Goal: Contribute content

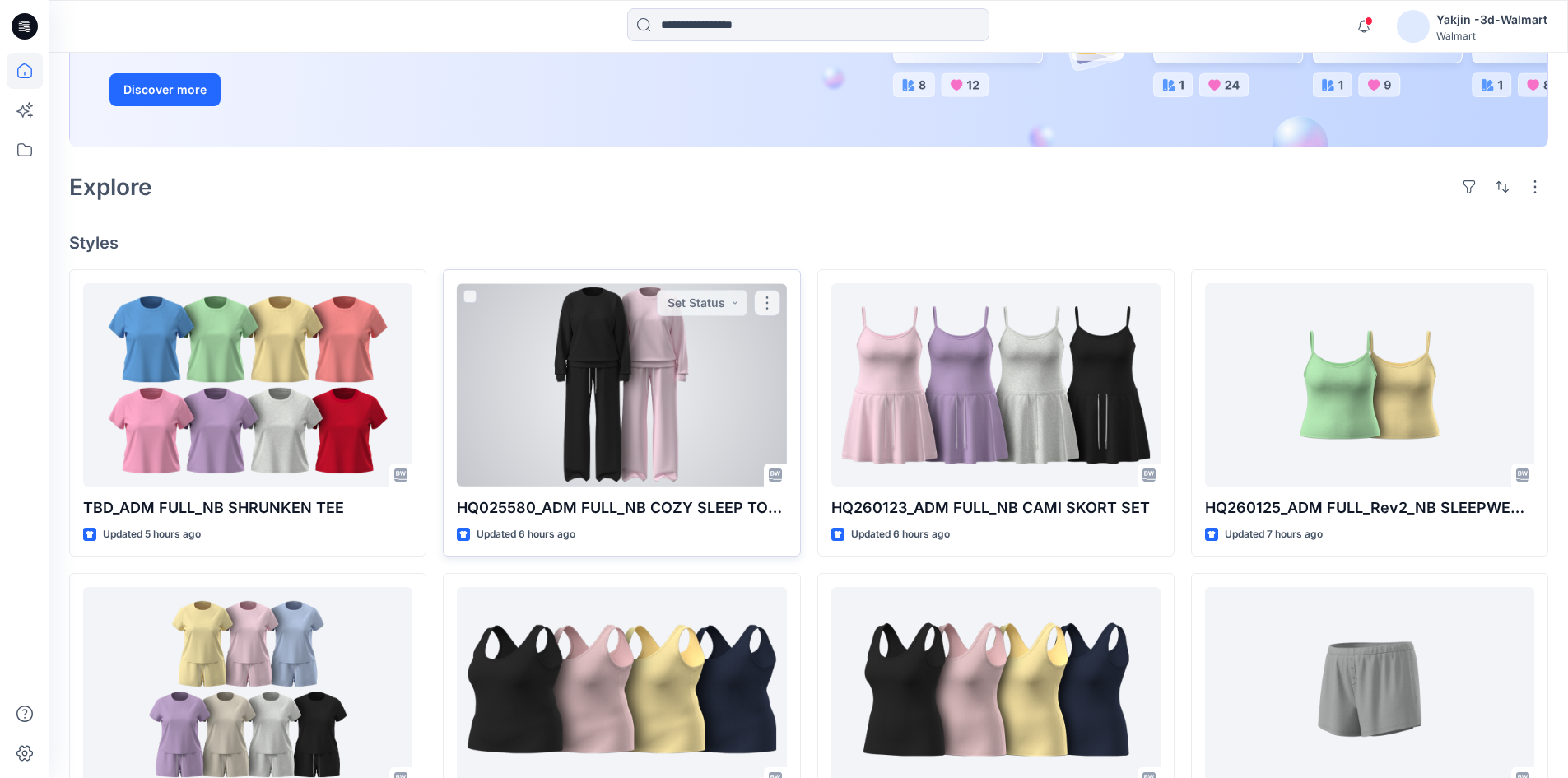
scroll to position [329, 0]
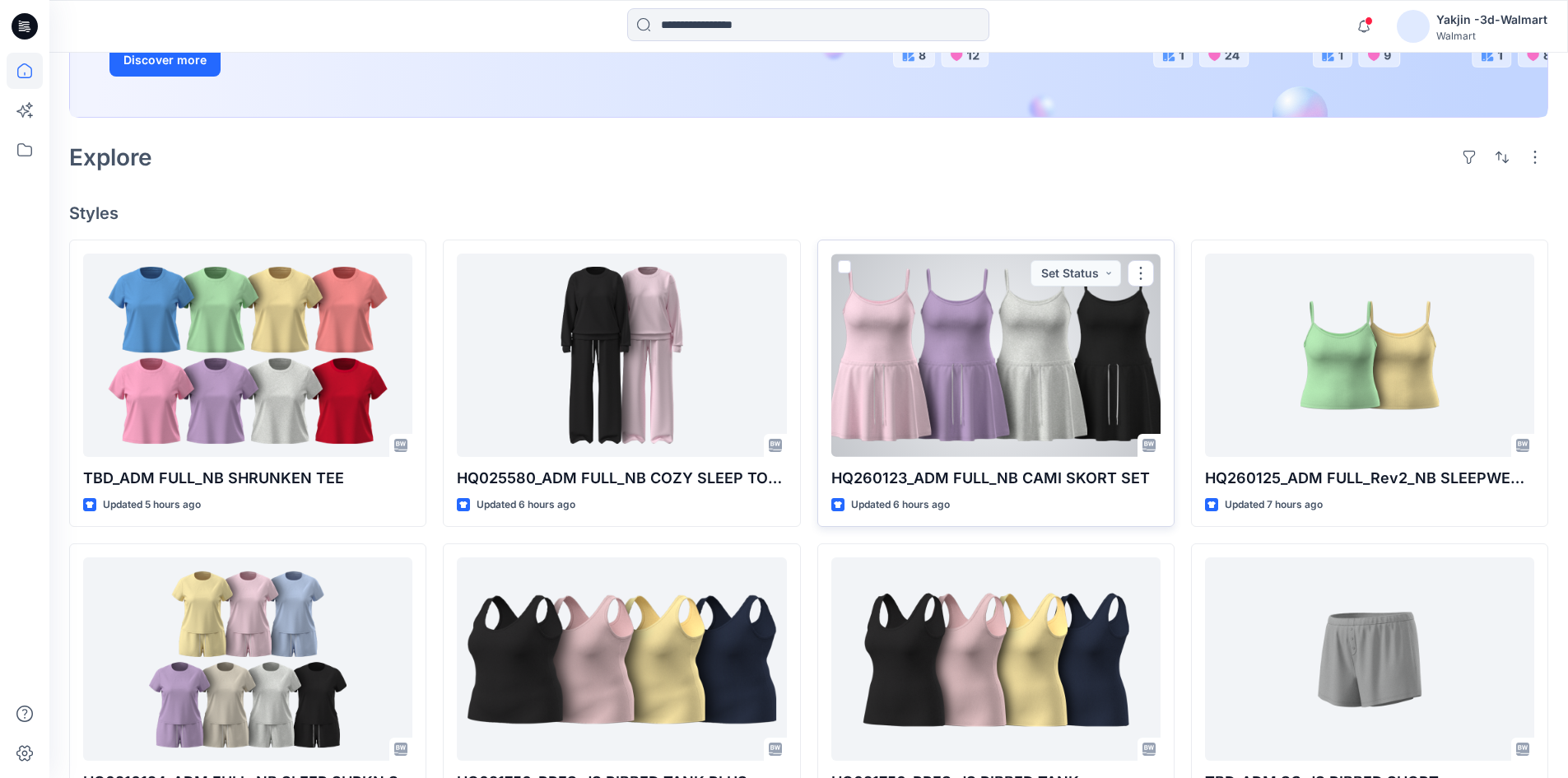
click at [979, 335] on div at bounding box center [996, 355] width 329 height 204
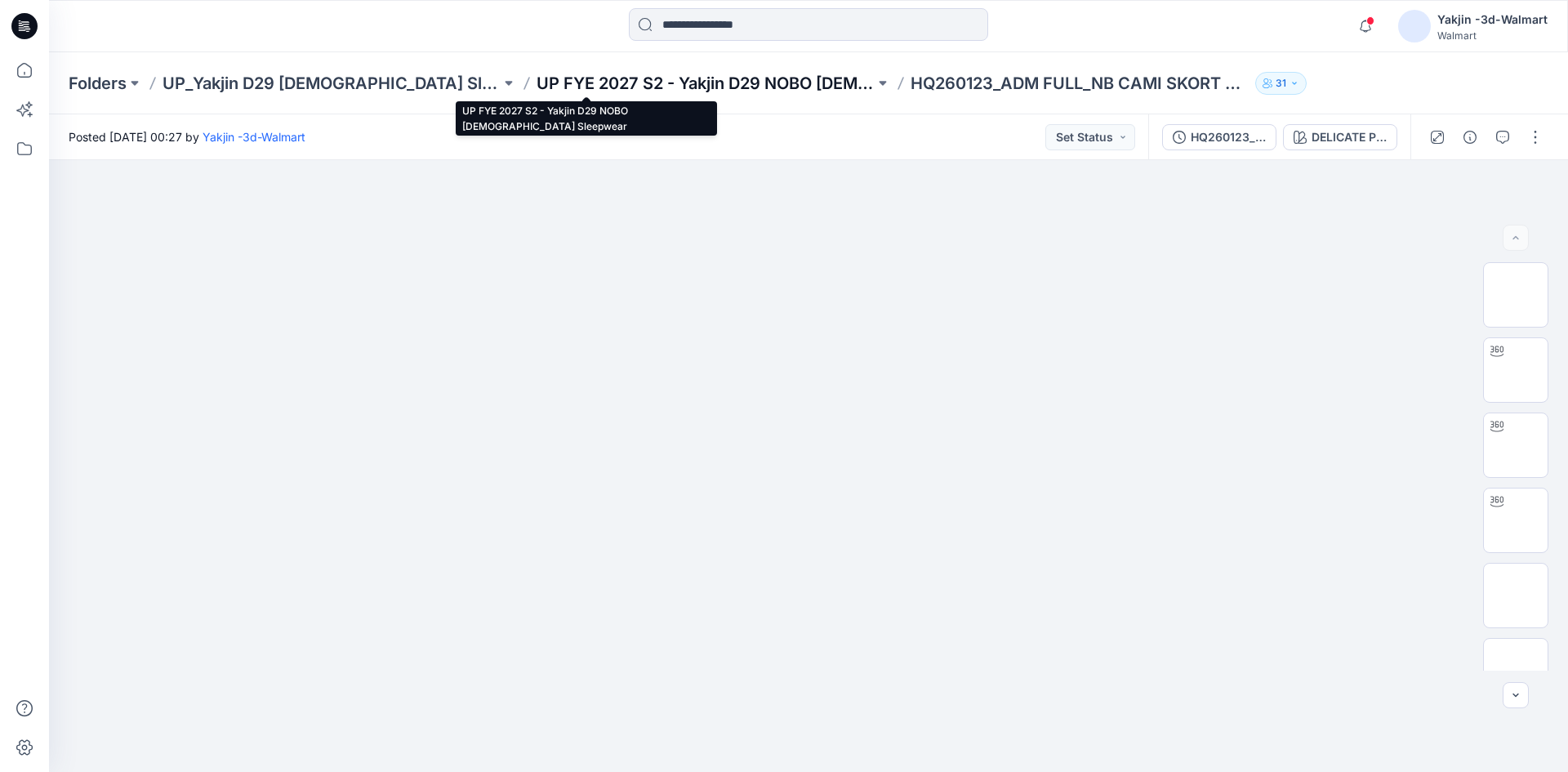
click at [536, 77] on p "UP FYE 2027 S2 - Yakjin D29 NOBO [DEMOGRAPHIC_DATA] Sleepwear" at bounding box center [705, 83] width 338 height 23
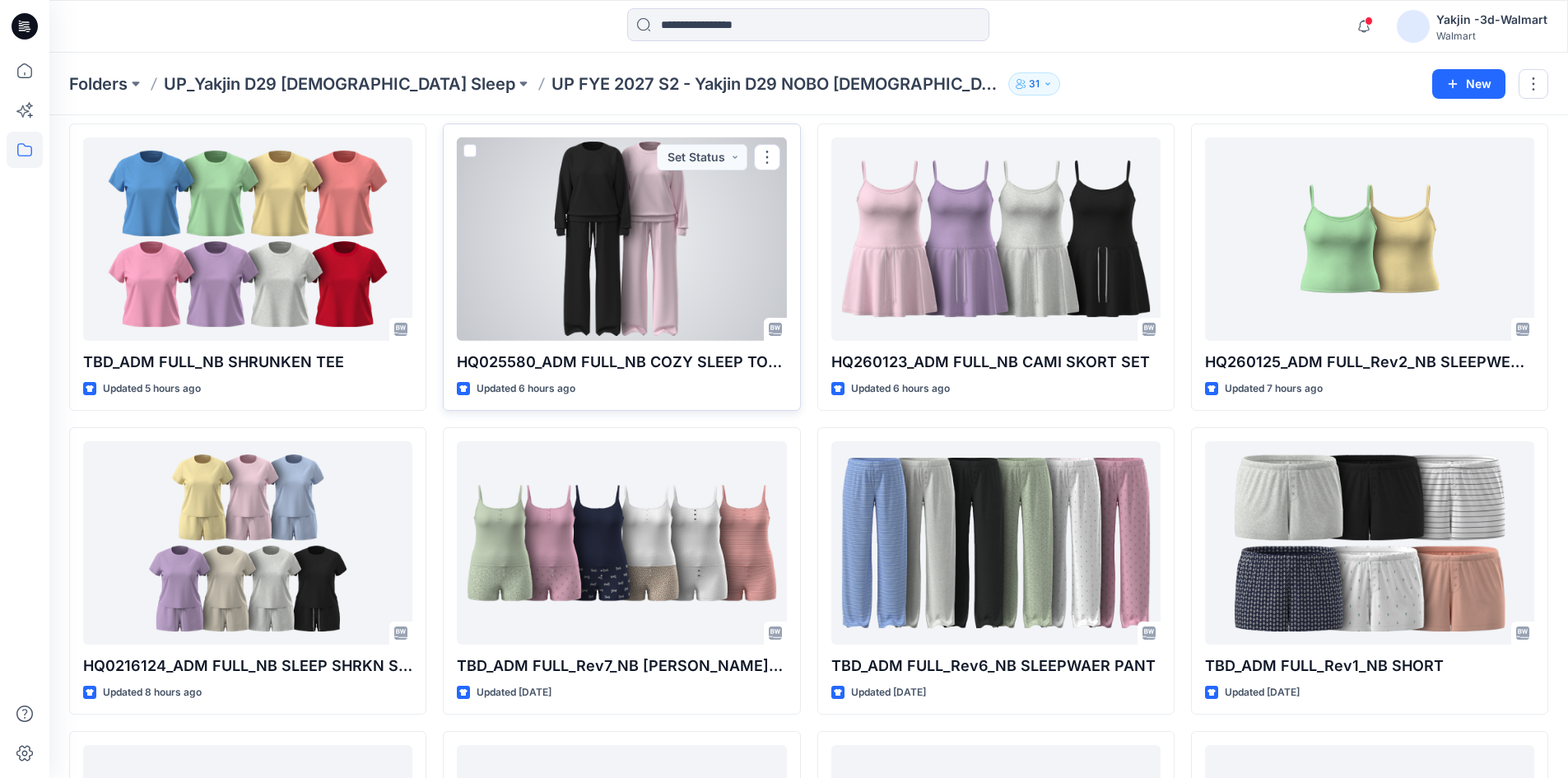
scroll to position [165, 0]
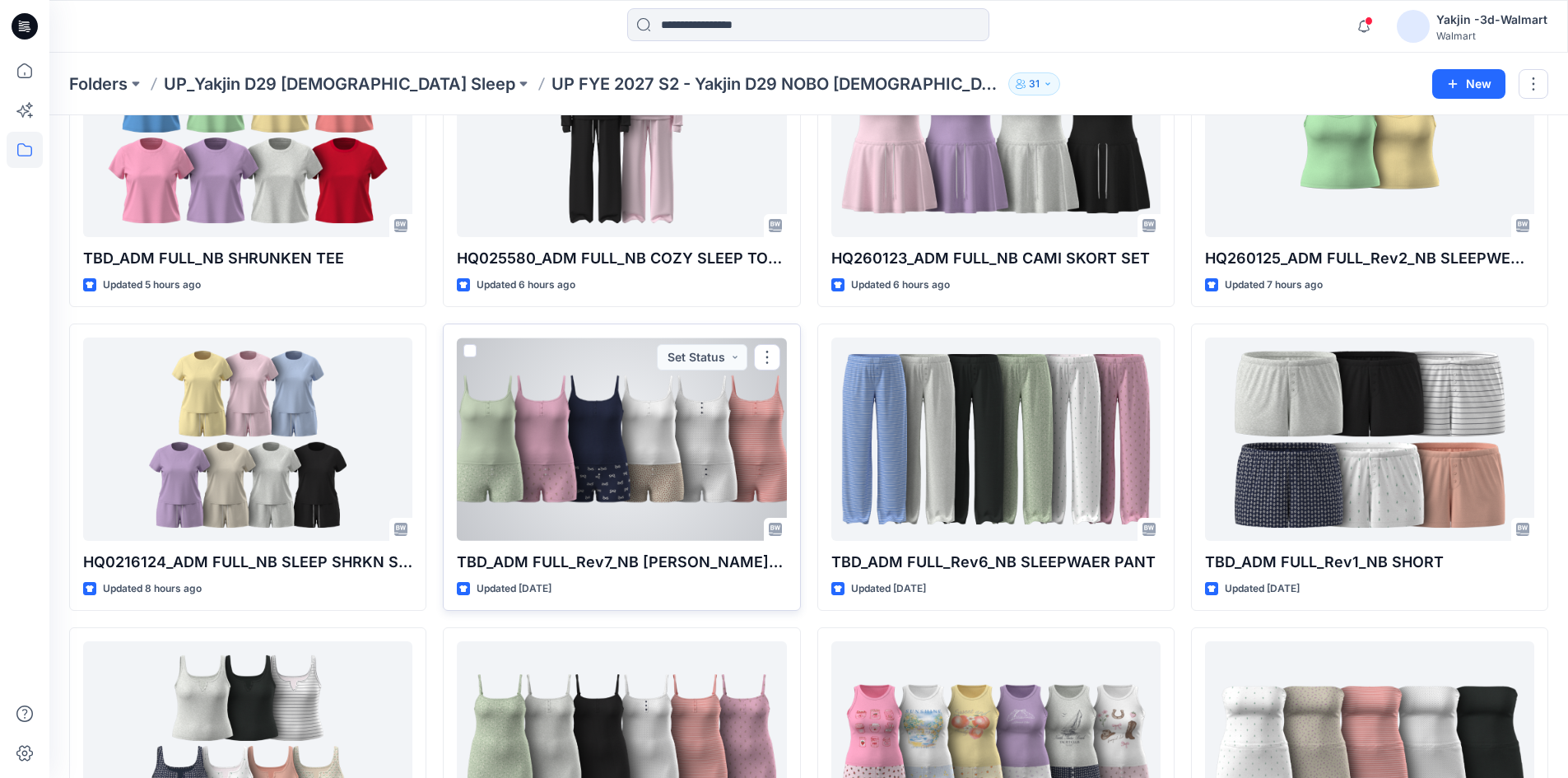
click at [710, 403] on div at bounding box center [621, 439] width 329 height 204
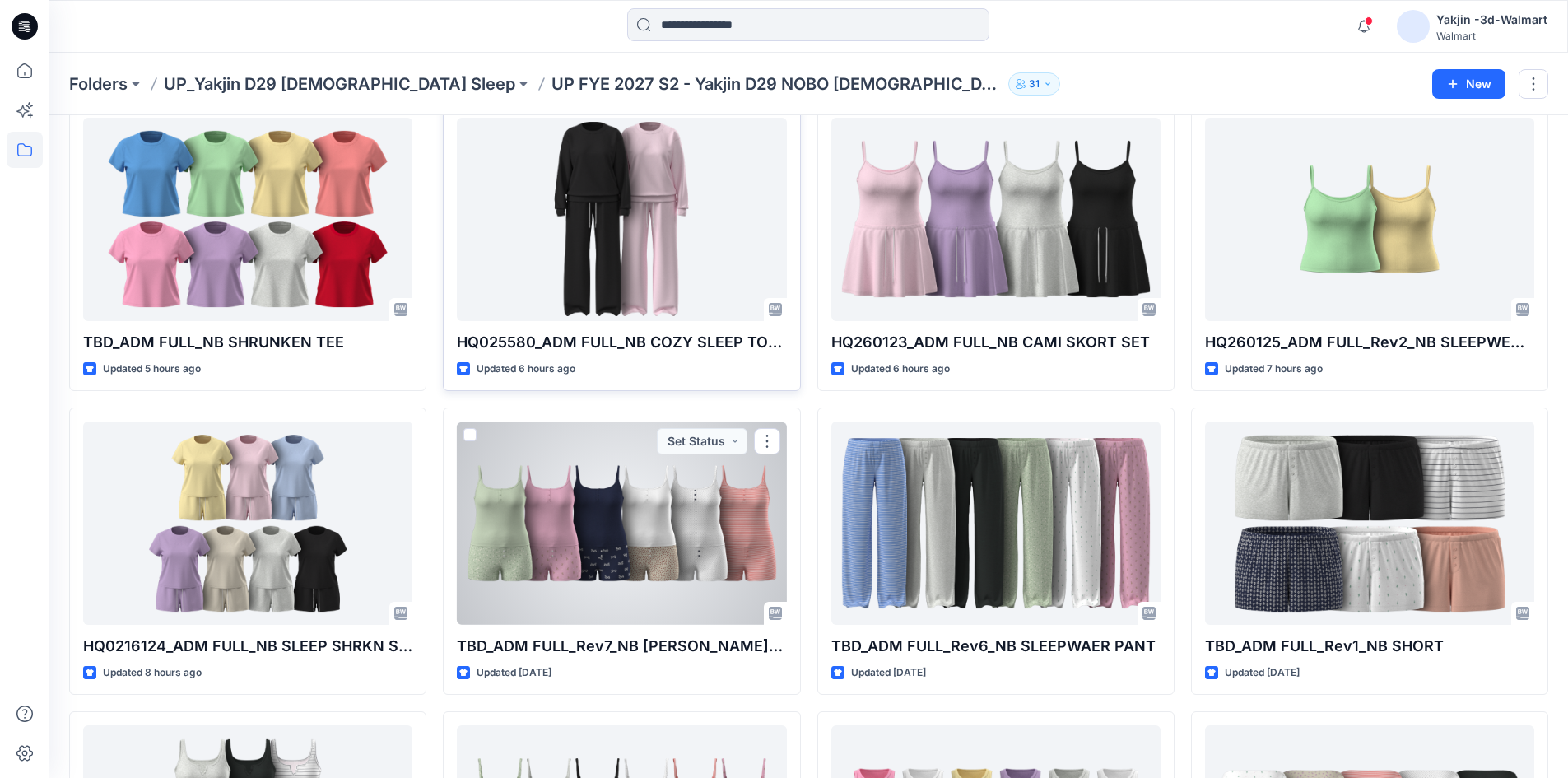
scroll to position [0, 0]
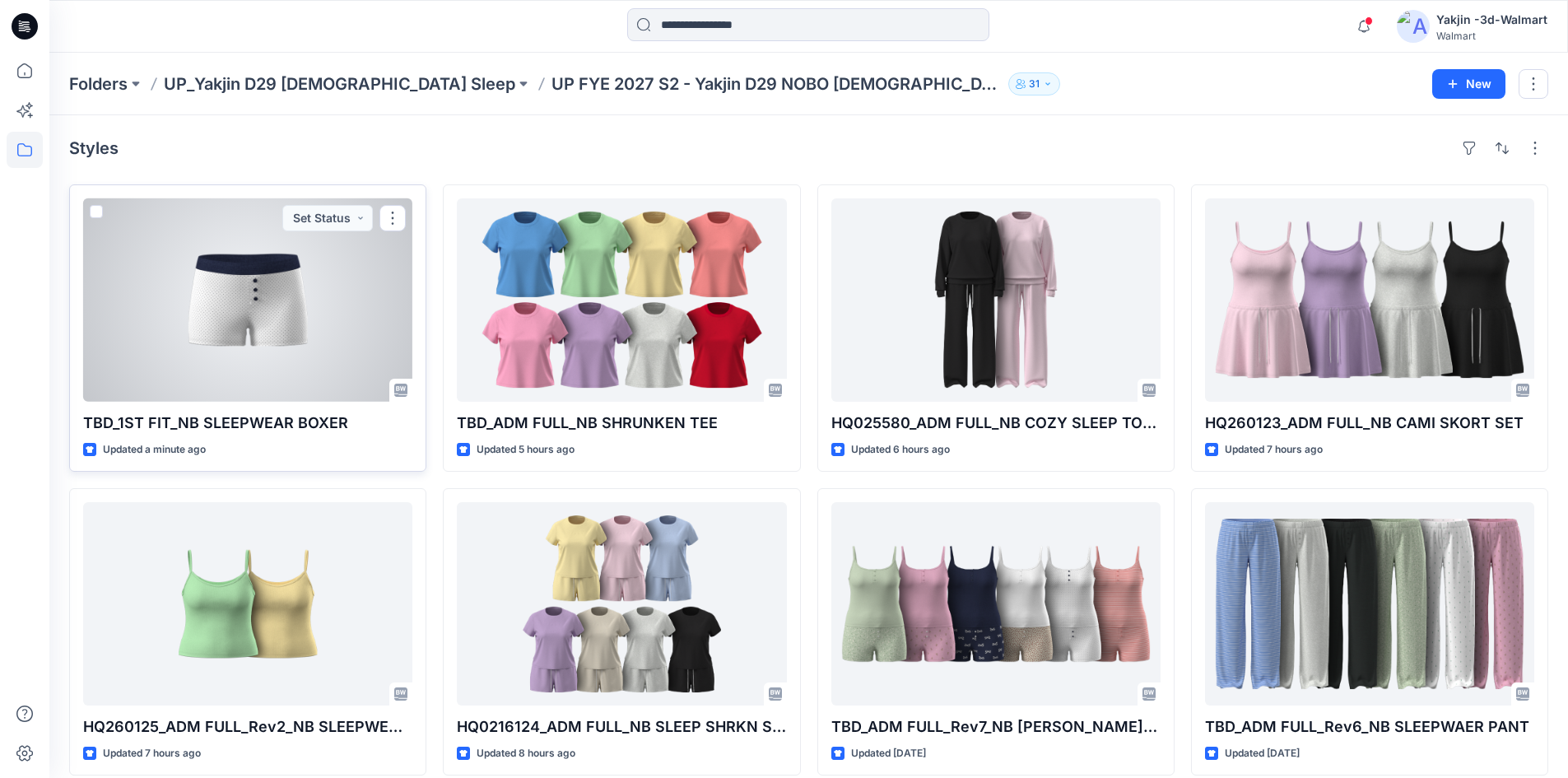
click at [259, 362] on div at bounding box center [247, 300] width 329 height 204
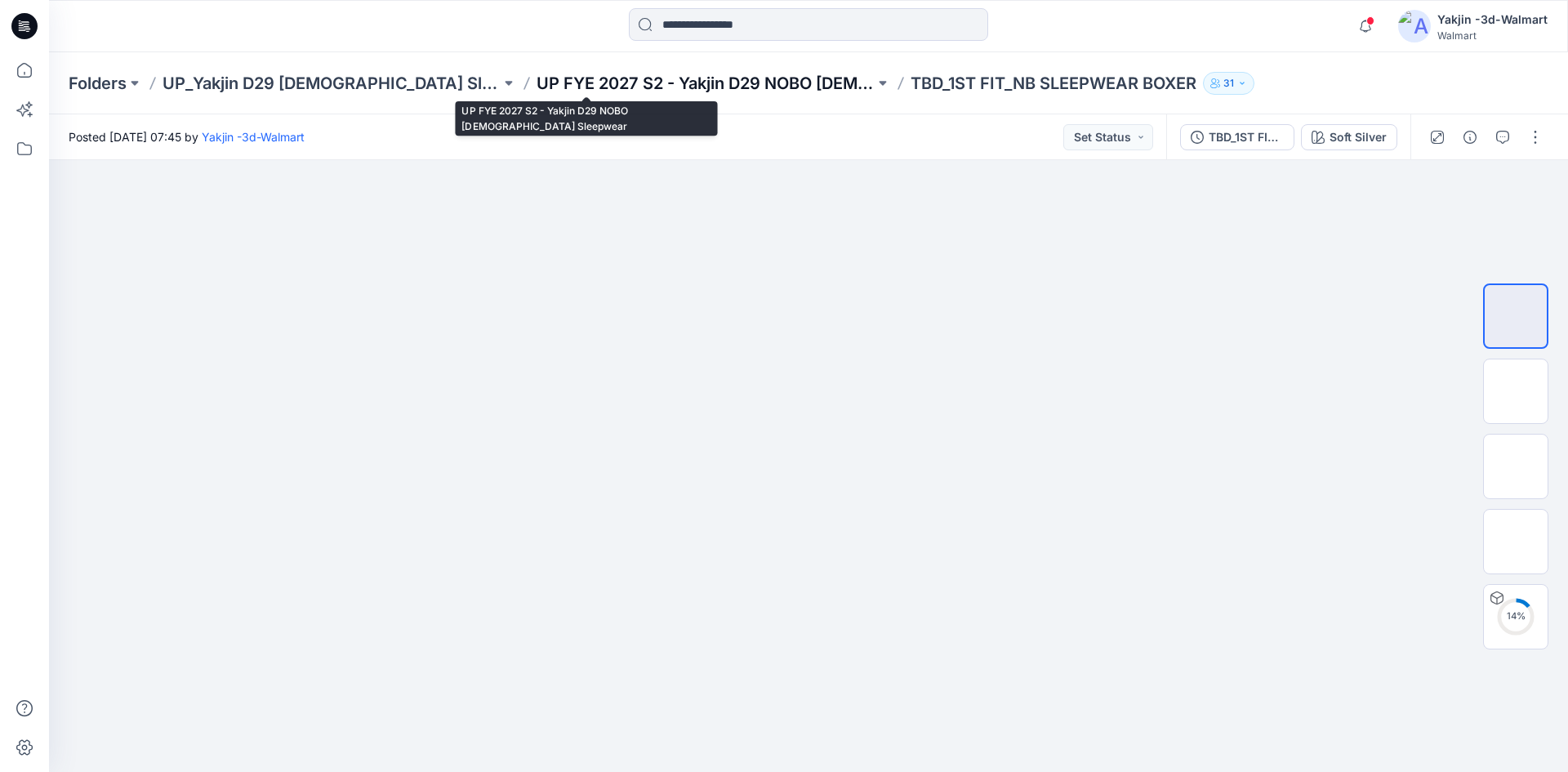
click at [678, 79] on p "UP FYE 2027 S2 - Yakjin D29 NOBO [DEMOGRAPHIC_DATA] Sleepwear" at bounding box center [705, 83] width 338 height 23
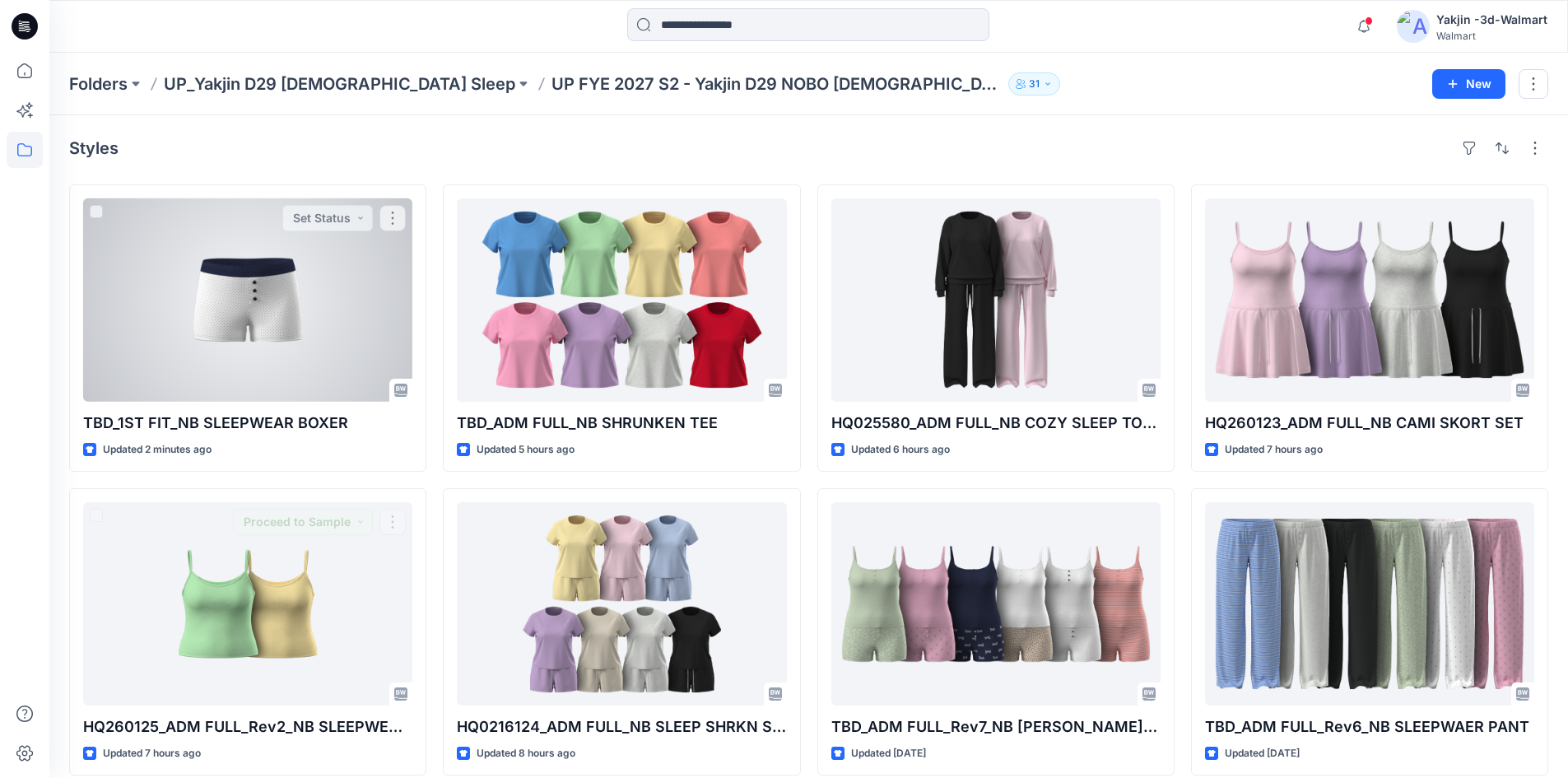
click at [259, 335] on div at bounding box center [247, 300] width 329 height 204
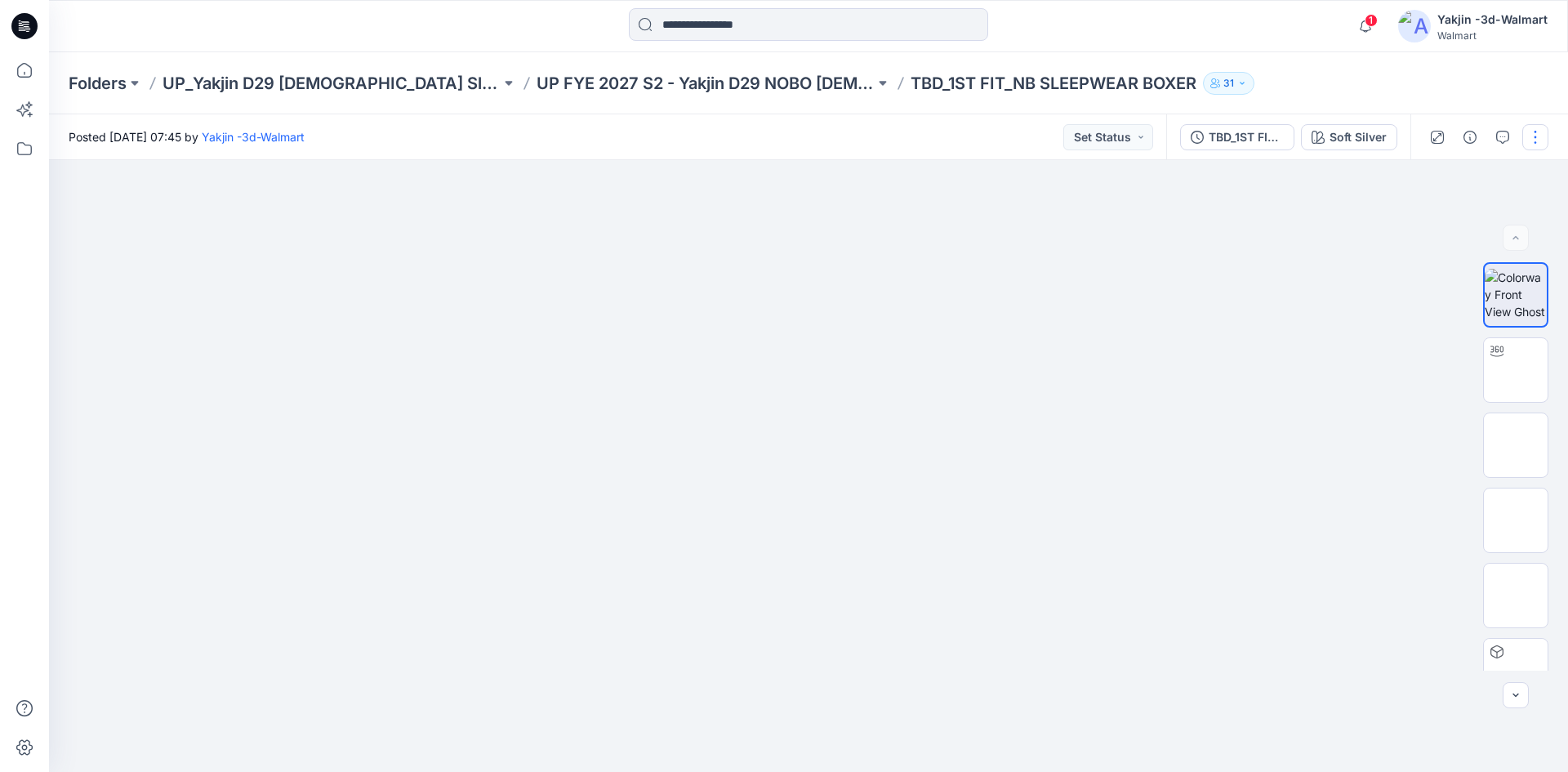
click at [1530, 136] on button "button" at bounding box center [1535, 137] width 26 height 26
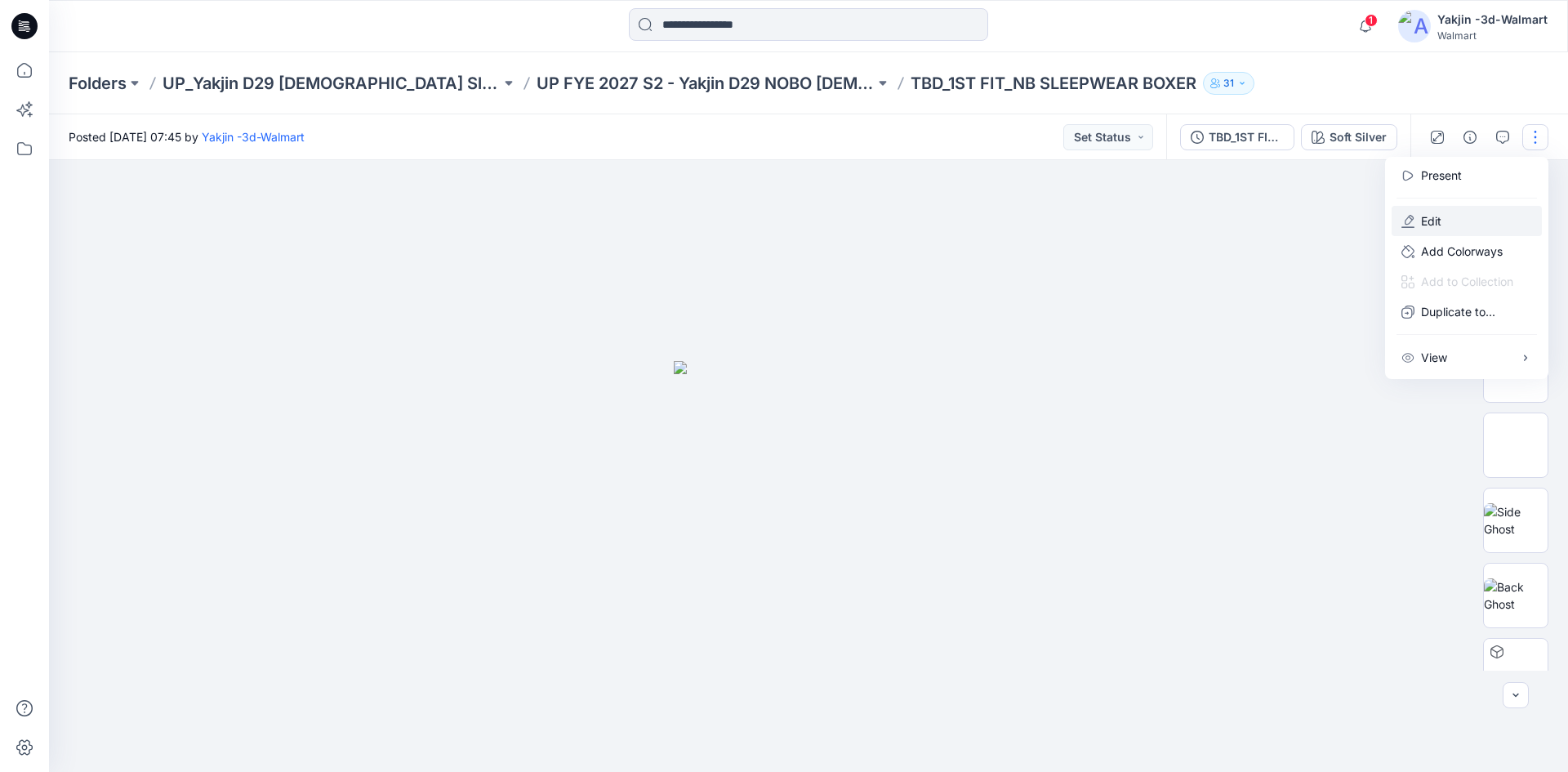
click at [1461, 224] on button "Edit" at bounding box center [1466, 221] width 151 height 31
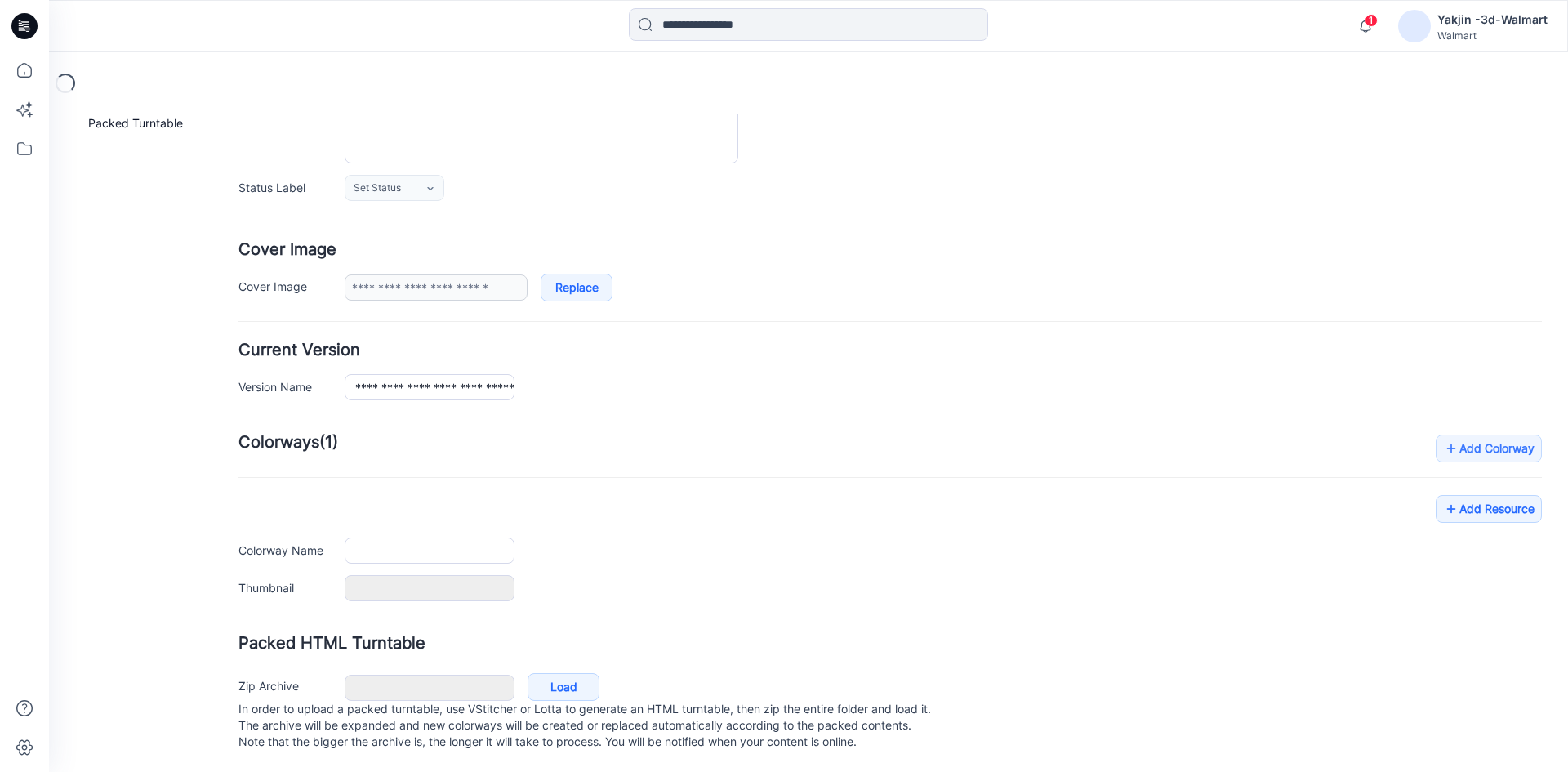
type input "**********"
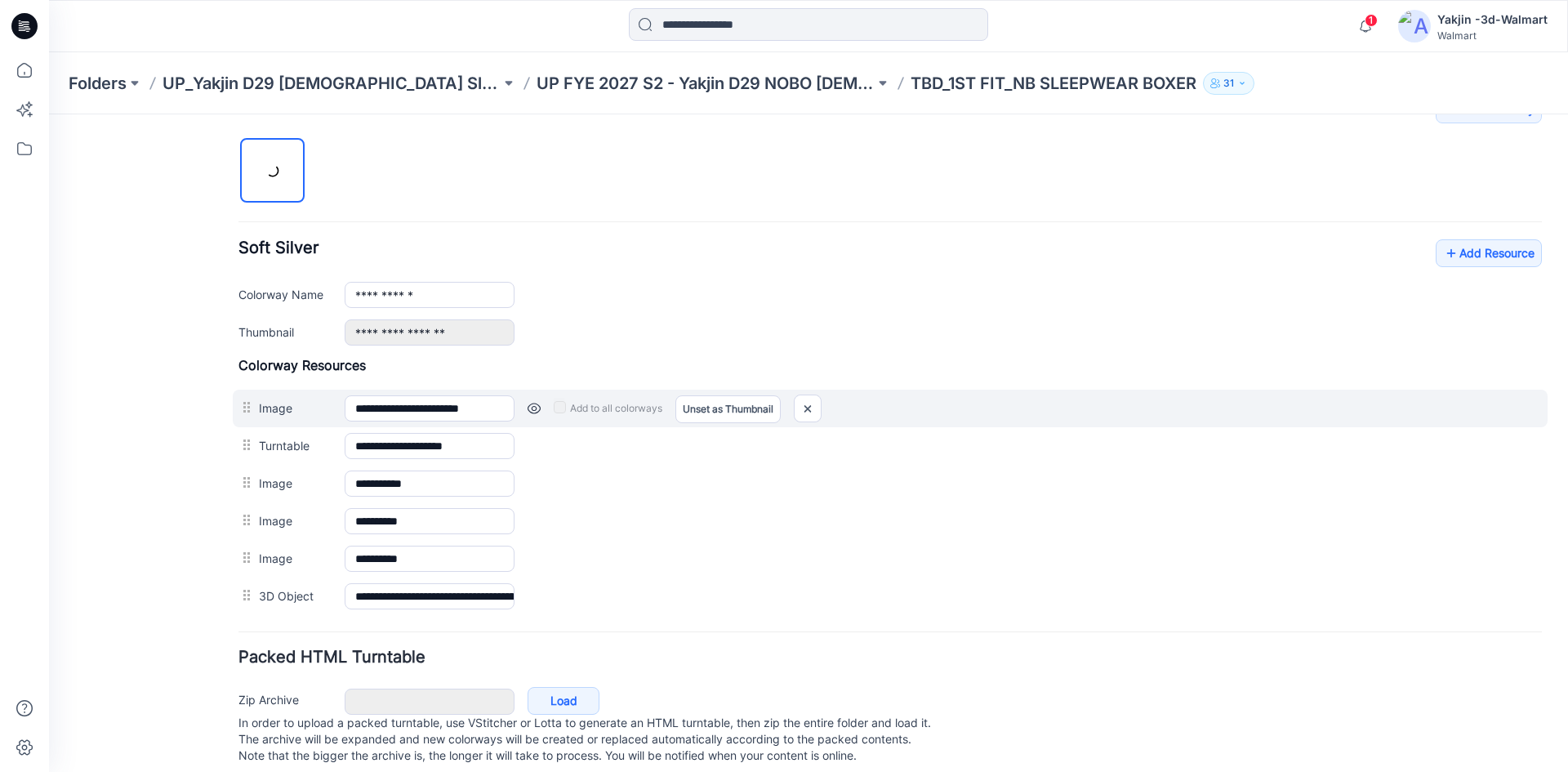
scroll to position [533, 0]
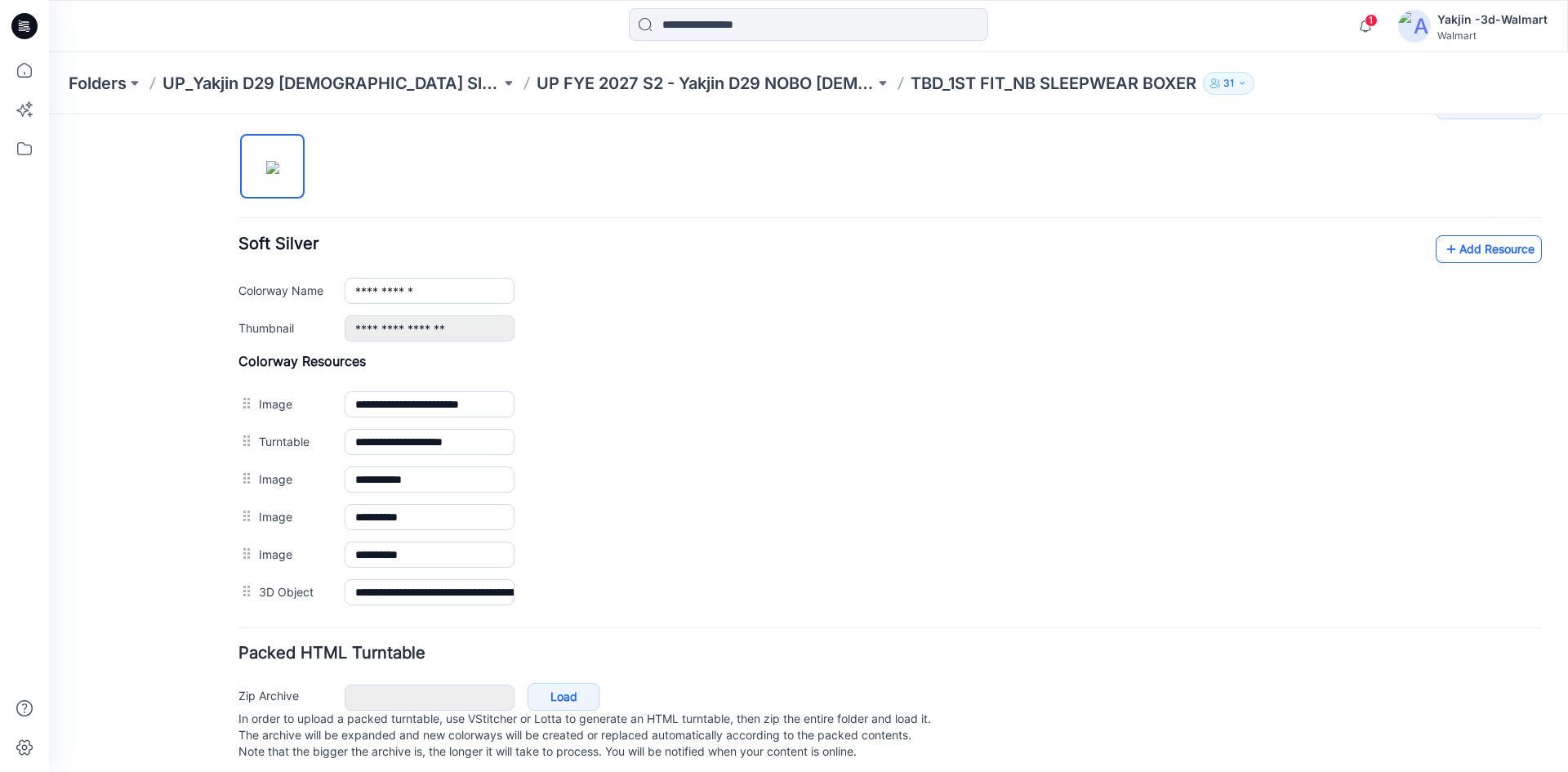
click at [1474, 242] on link "Add Resource" at bounding box center [1489, 249] width 106 height 28
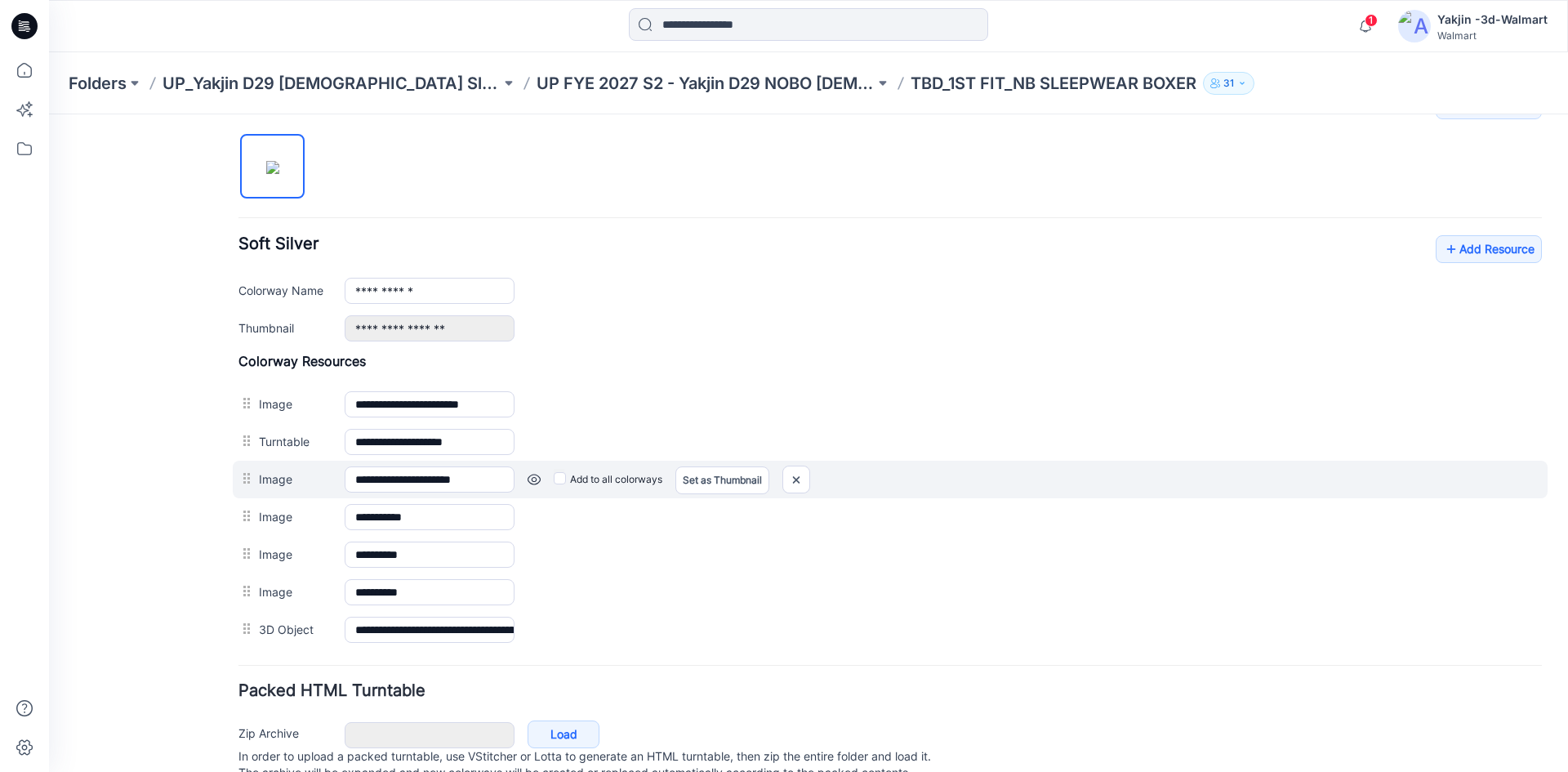
click at [533, 479] on link at bounding box center [534, 479] width 13 height 13
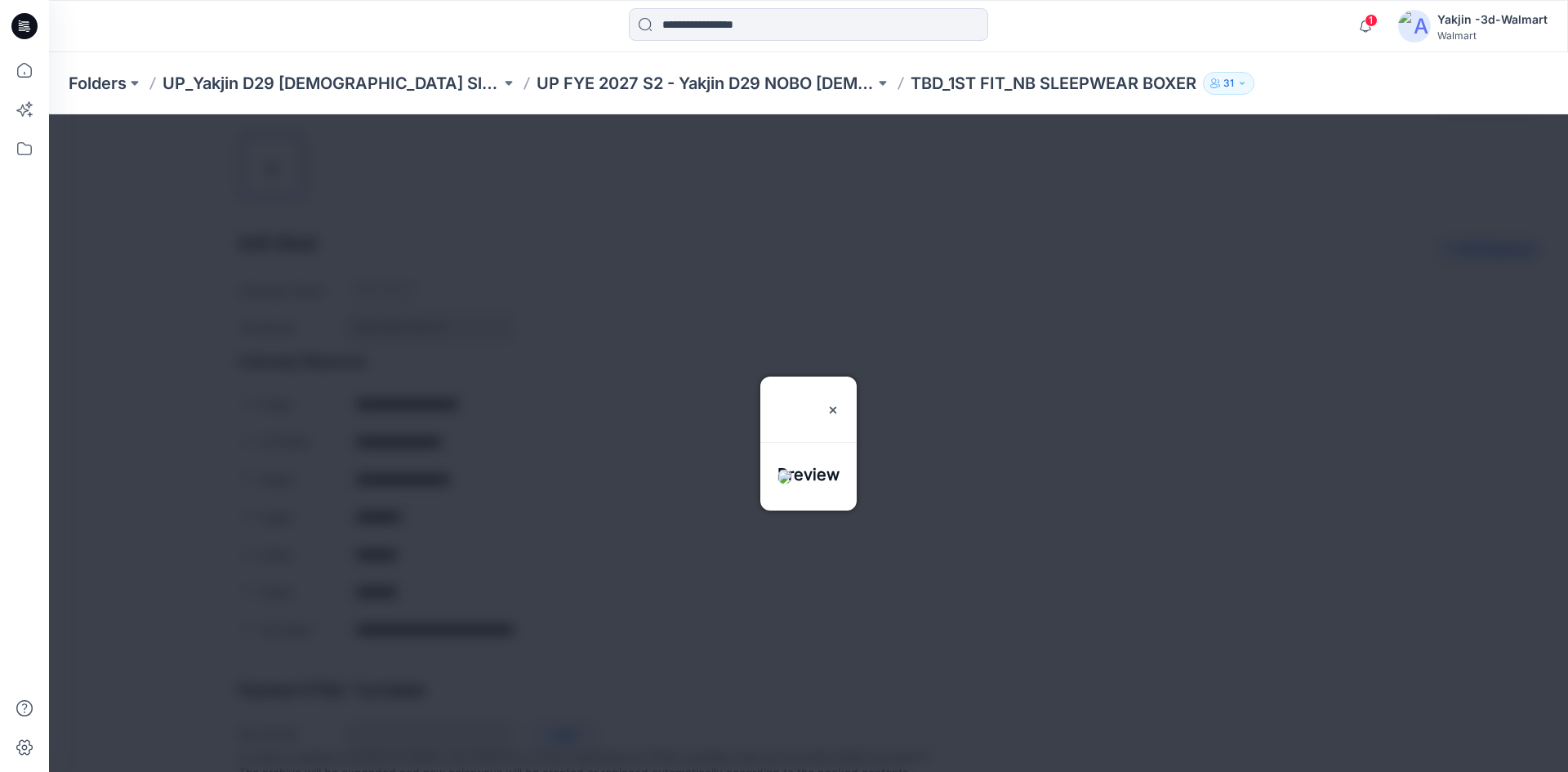
drag, startPoint x: 851, startPoint y: 358, endPoint x: 729, endPoint y: 386, distance: 125.2
click at [839, 403] on img at bounding box center [833, 409] width 13 height 13
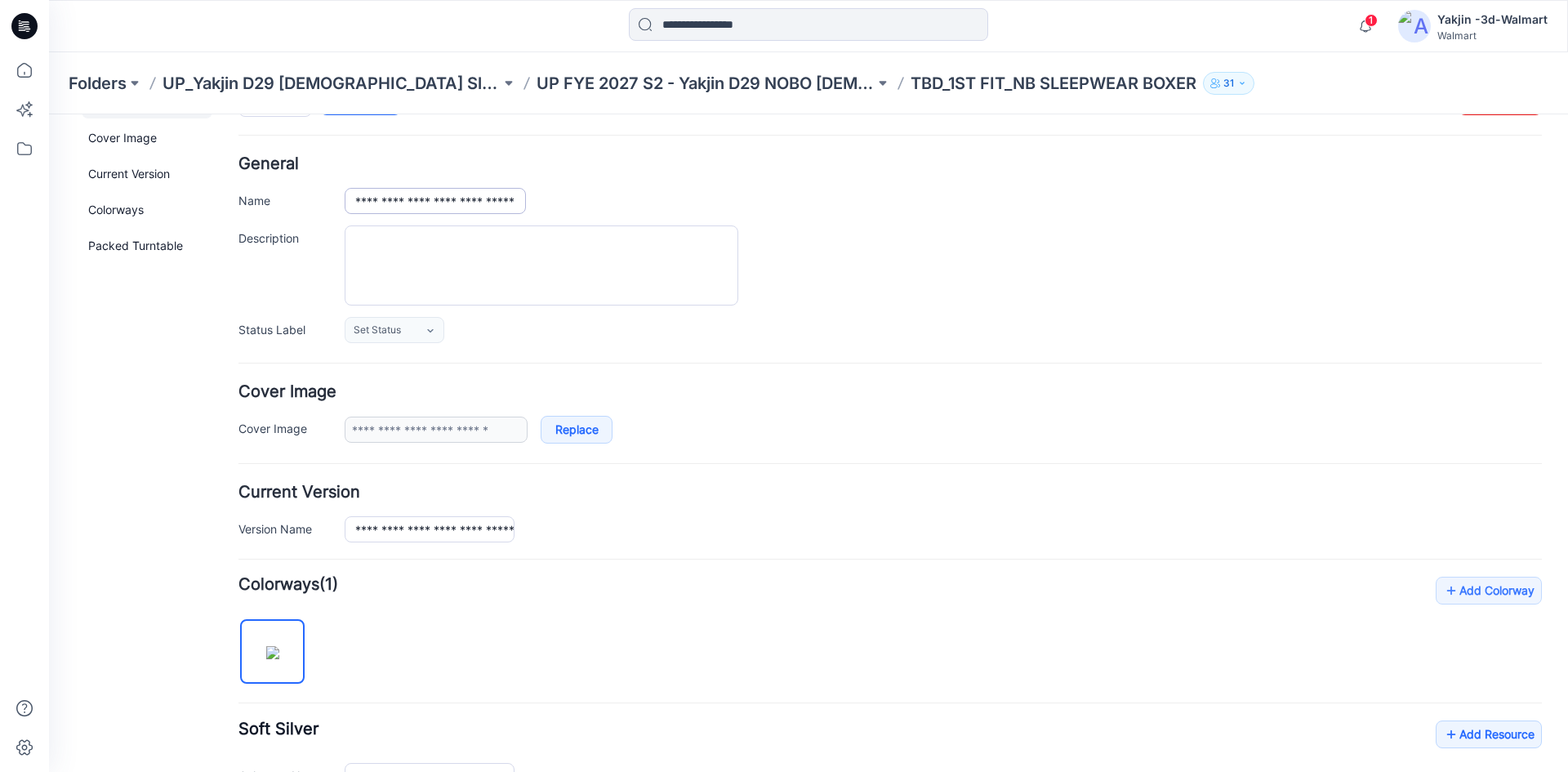
scroll to position [0, 0]
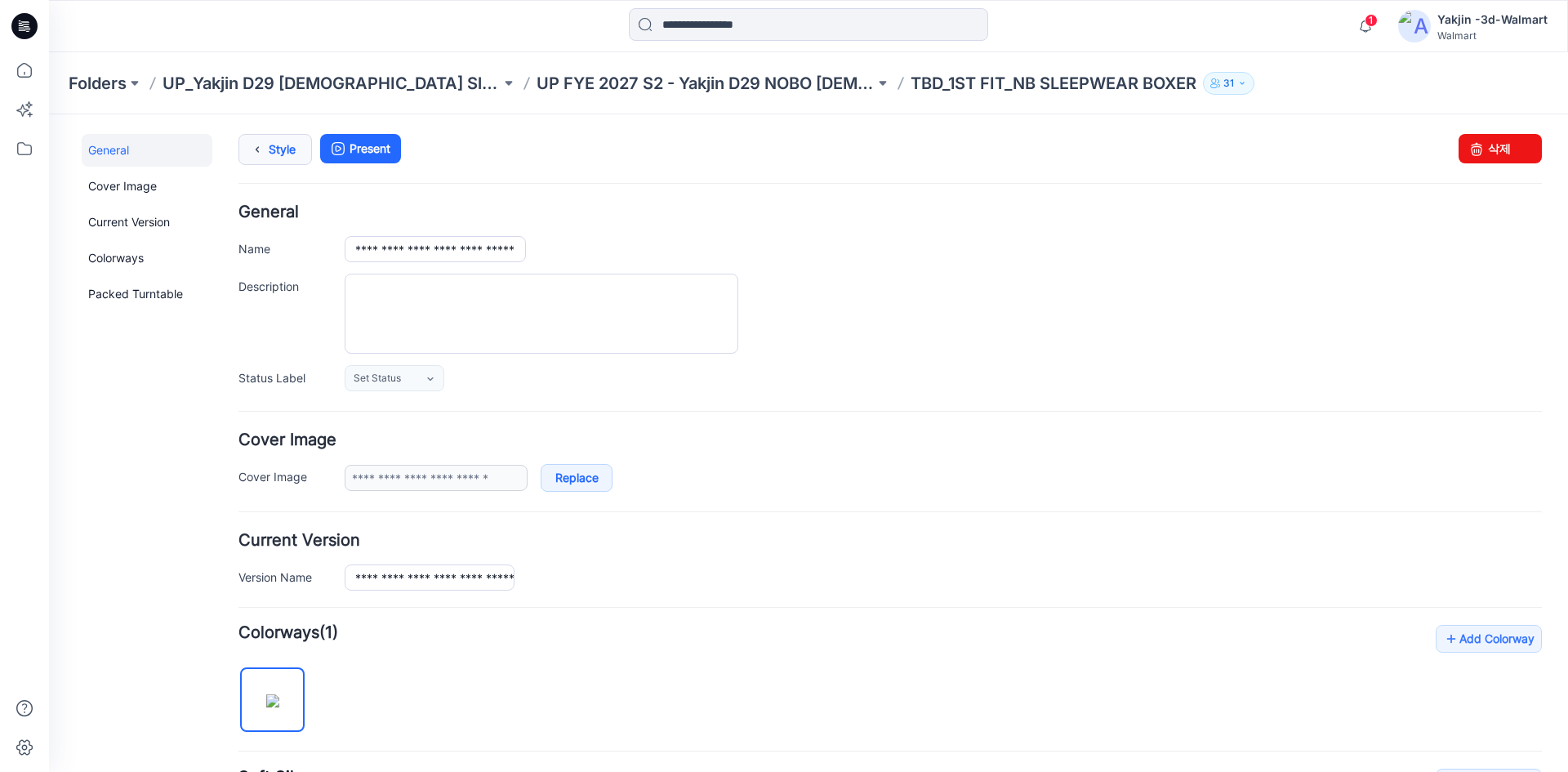
click at [283, 163] on link "Style" at bounding box center [275, 150] width 74 height 31
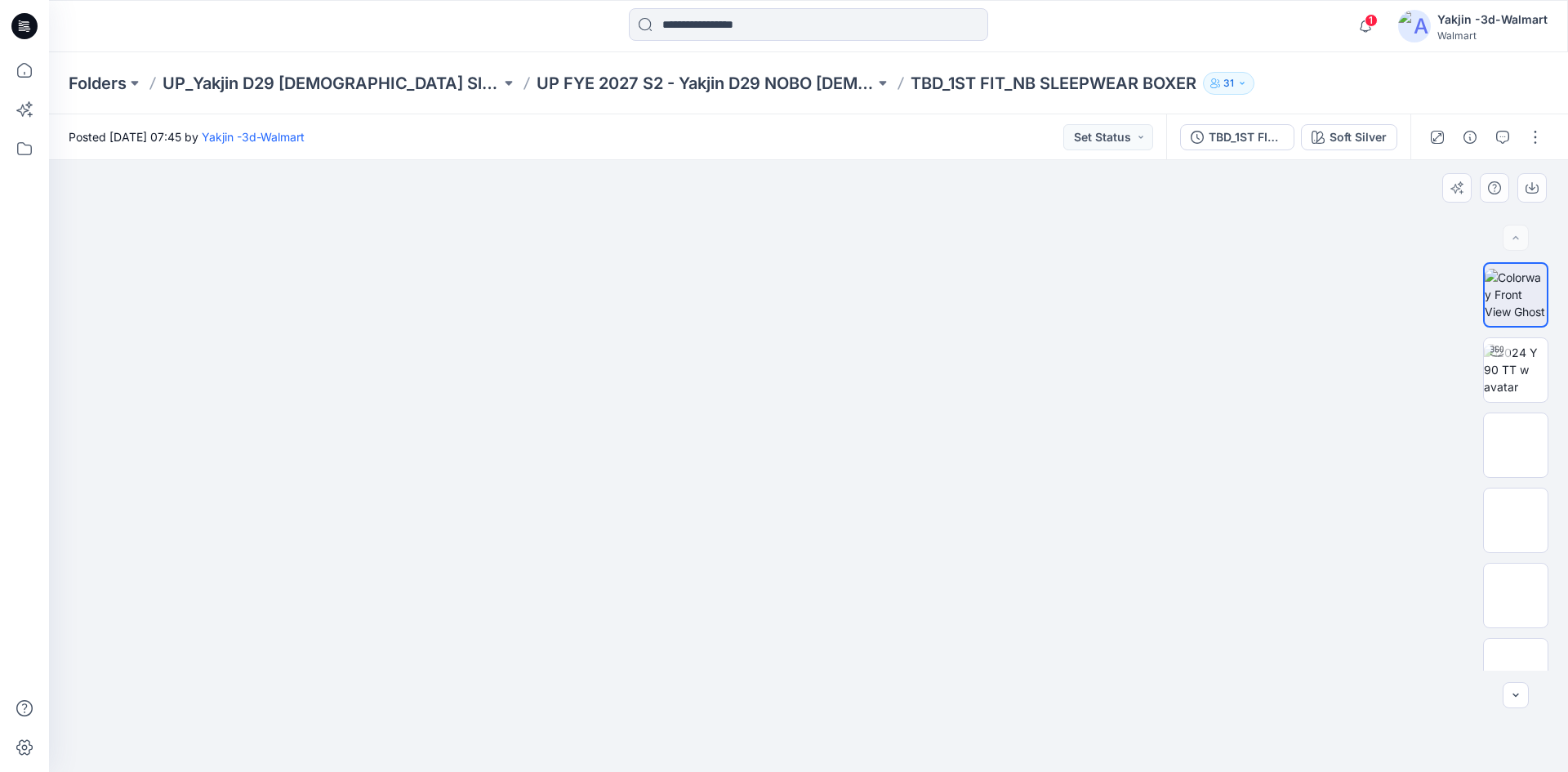
drag, startPoint x: 437, startPoint y: 376, endPoint x: 421, endPoint y: 377, distance: 16.0
click at [437, 376] on div at bounding box center [808, 466] width 1519 height 611
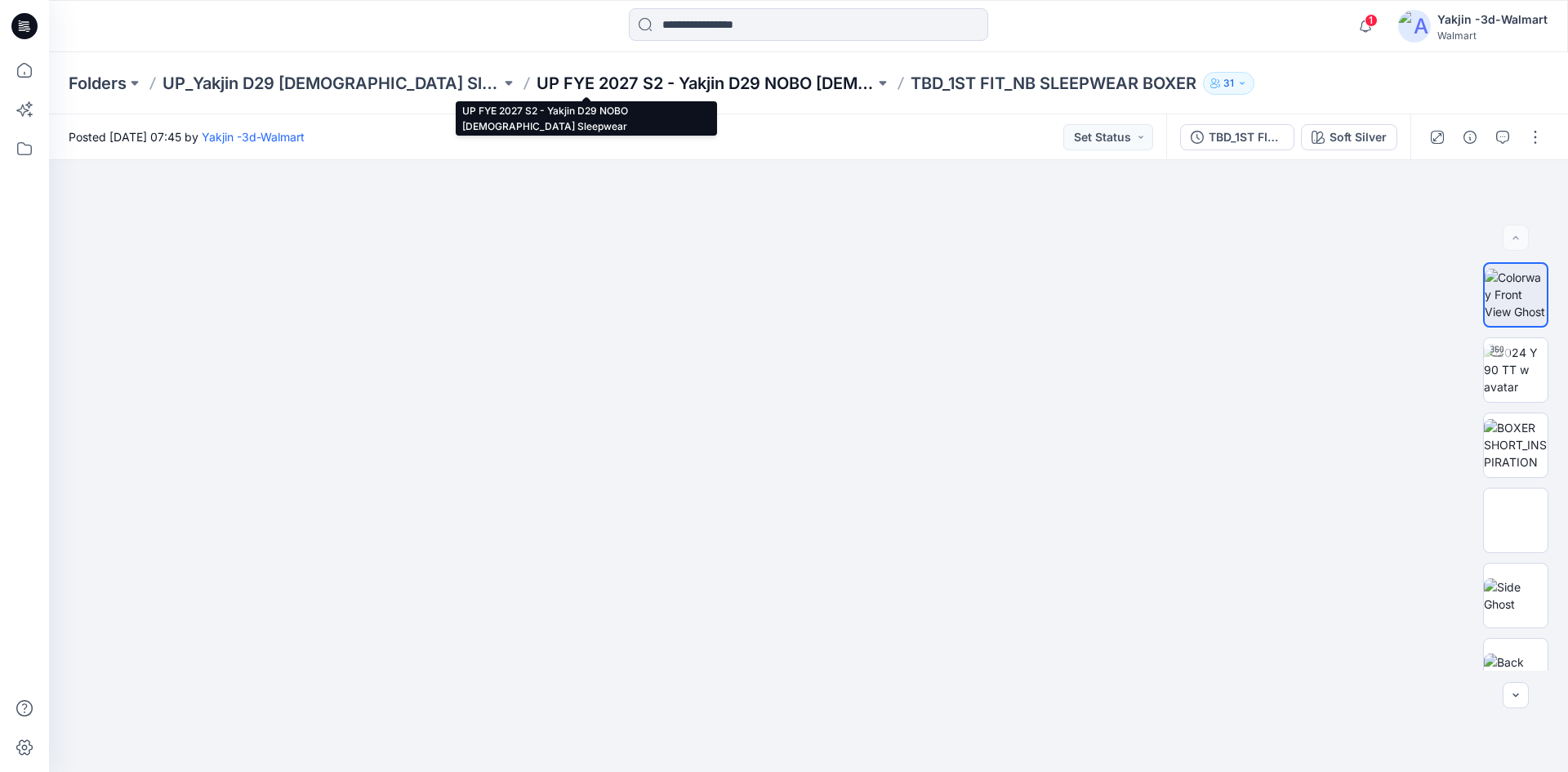
click at [685, 91] on p "UP FYE 2027 S2 - Yakjin D29 NOBO [DEMOGRAPHIC_DATA] Sleepwear" at bounding box center [705, 83] width 338 height 23
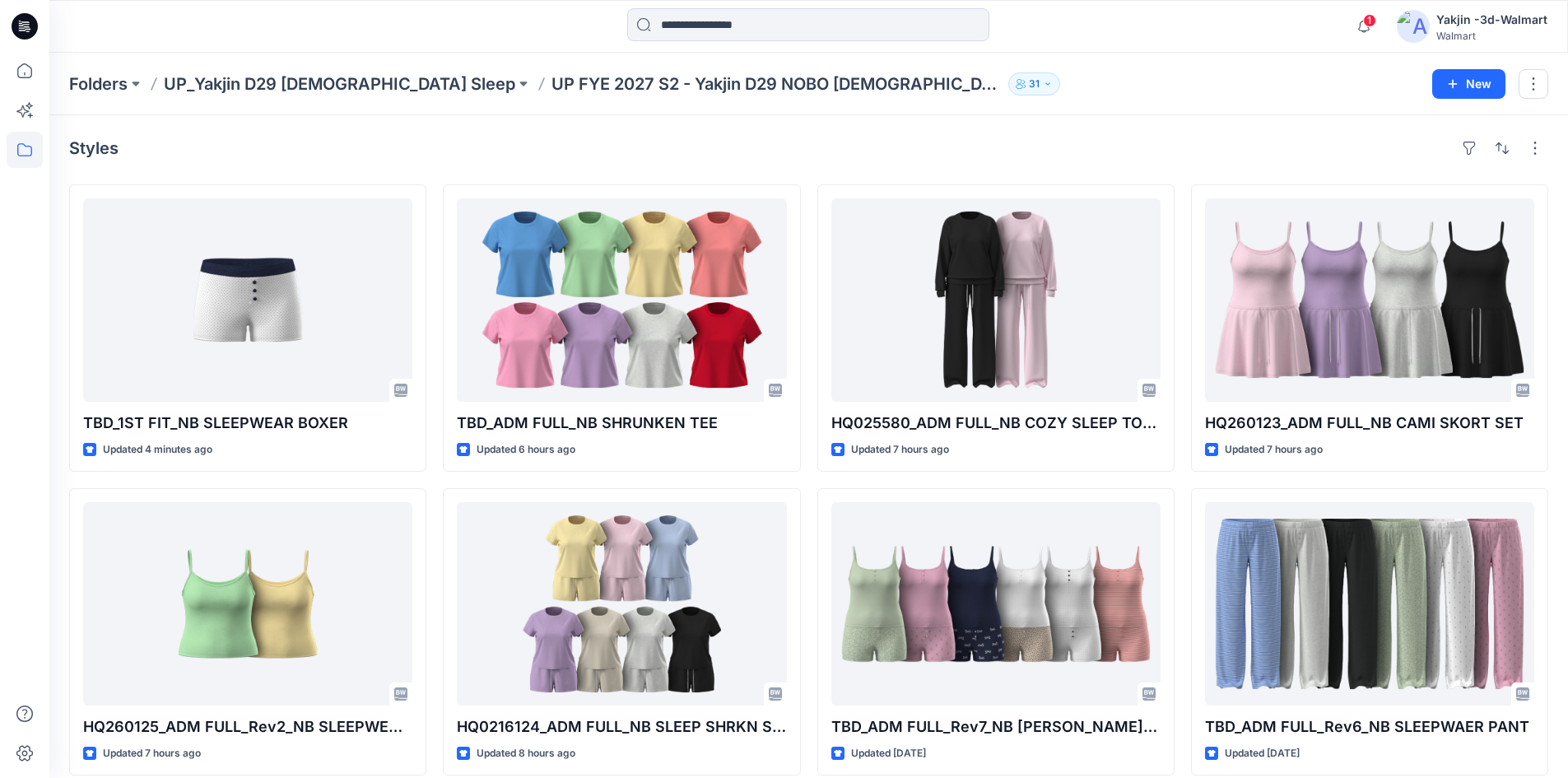
click at [341, 138] on div "Styles" at bounding box center [809, 148] width 1479 height 26
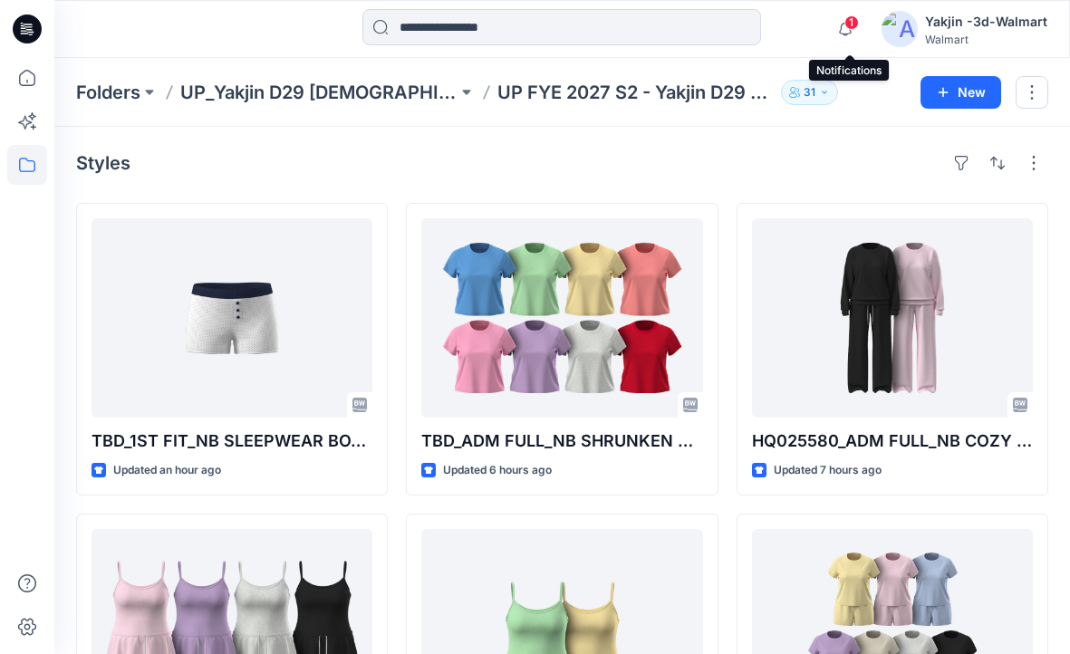
click at [850, 23] on span "1" at bounding box center [851, 22] width 14 height 14
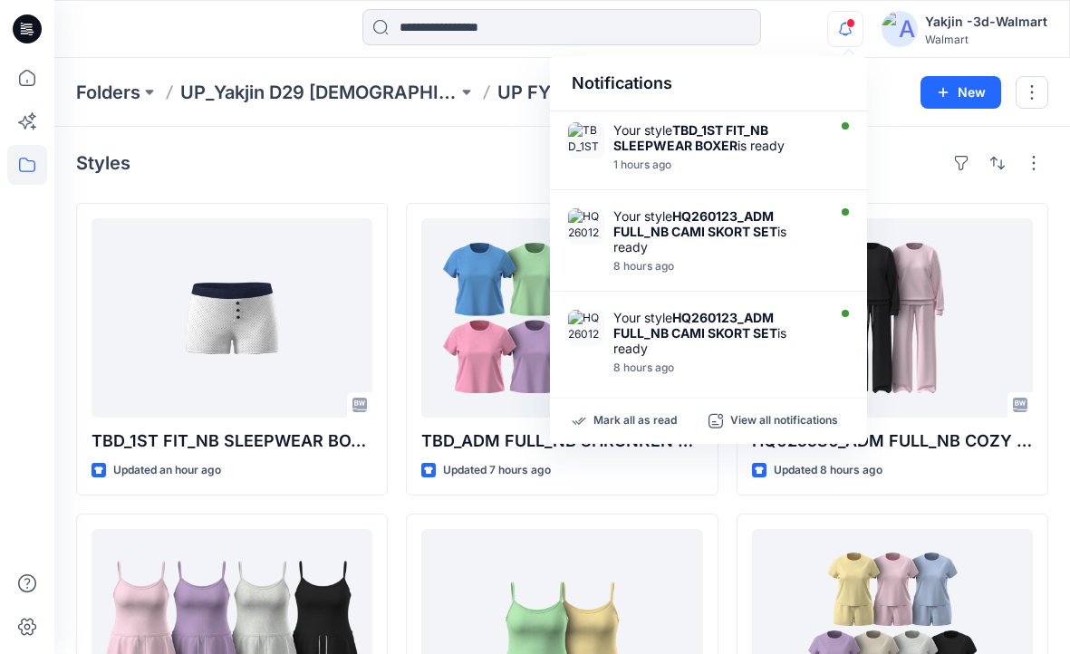
click at [840, 29] on icon "button" at bounding box center [845, 29] width 34 height 36
